Goal: Navigation & Orientation: Go to known website

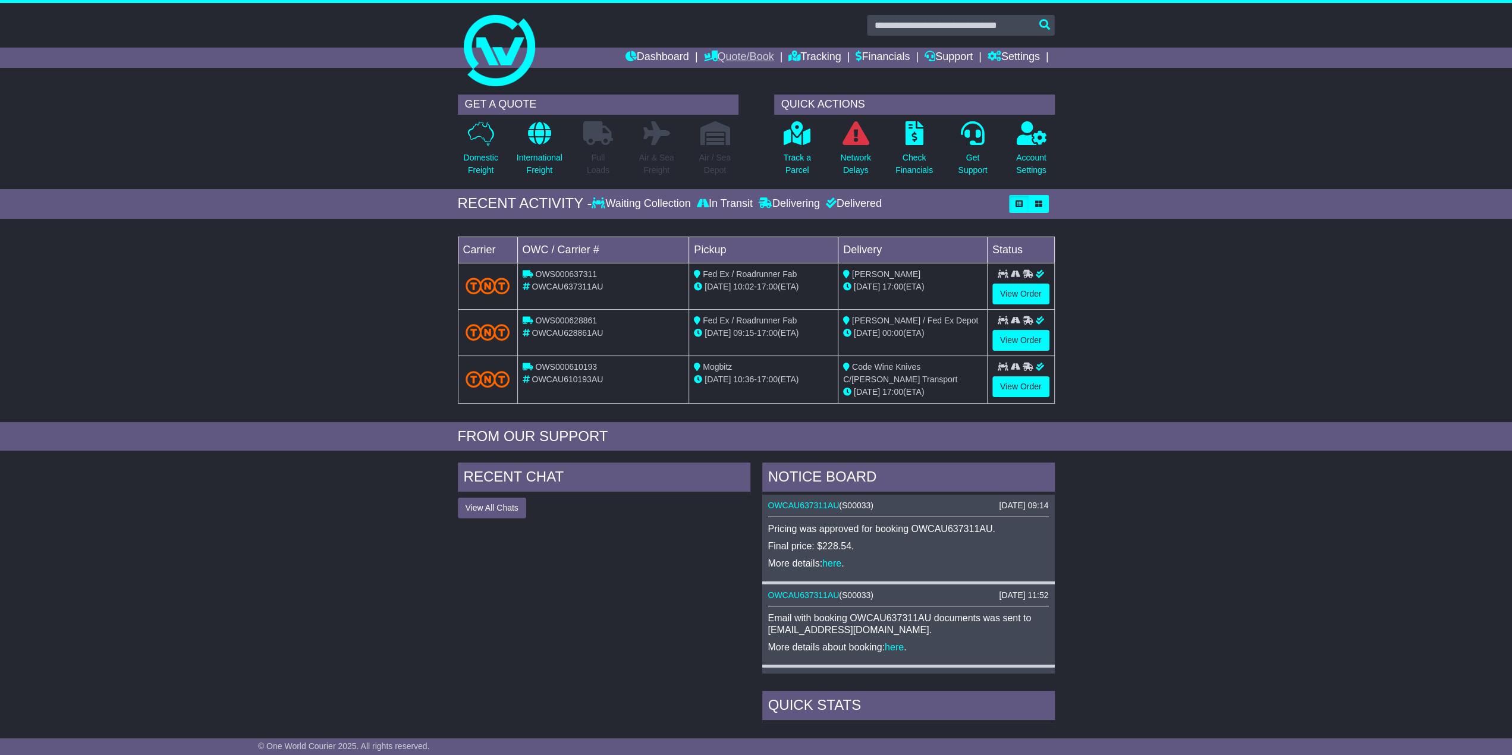
click at [719, 58] on link "Quote/Book" at bounding box center [738, 58] width 70 height 20
click at [643, 73] on link at bounding box center [756, 50] width 609 height 95
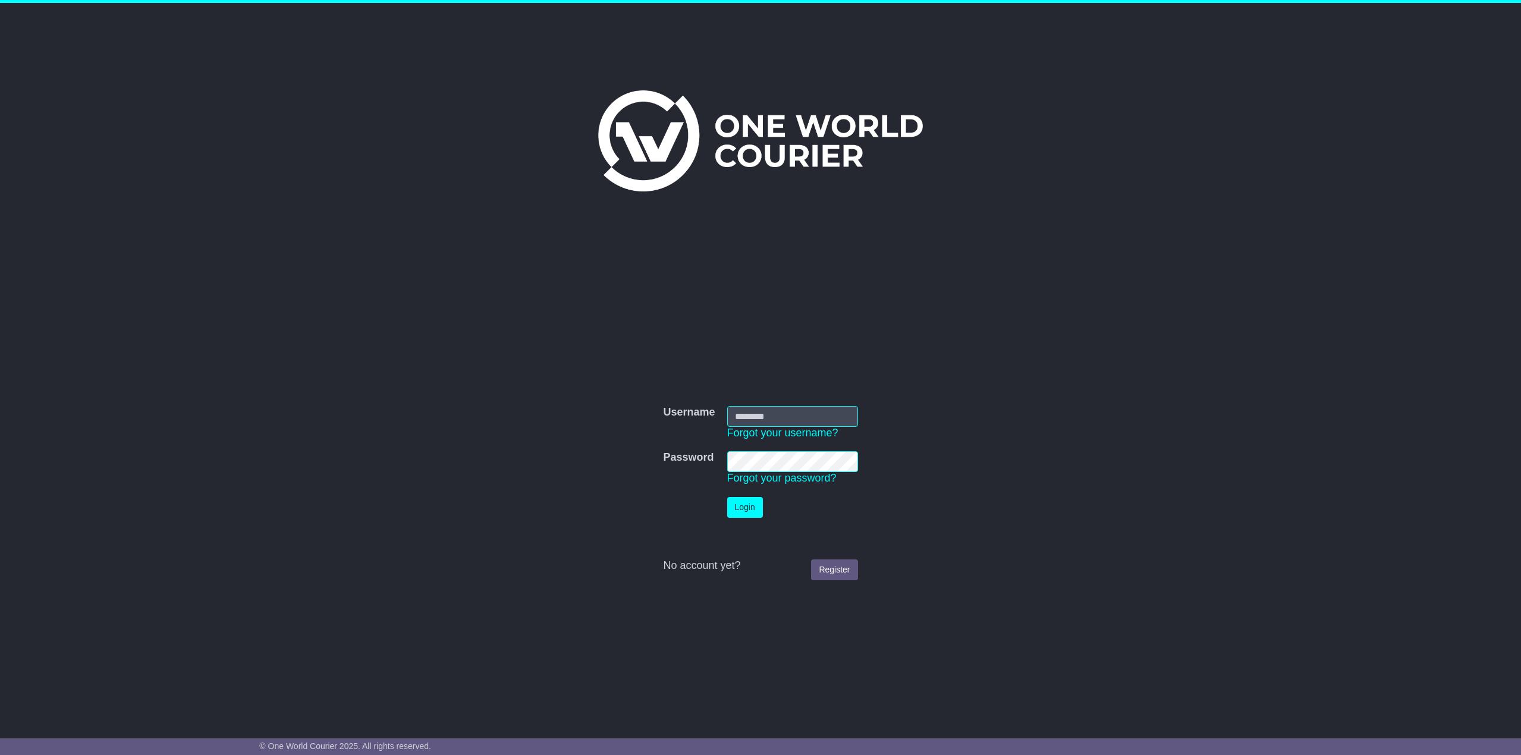
type input "**********"
click at [748, 497] on button "Login" at bounding box center [745, 507] width 36 height 21
